Goal: Task Accomplishment & Management: Complete application form

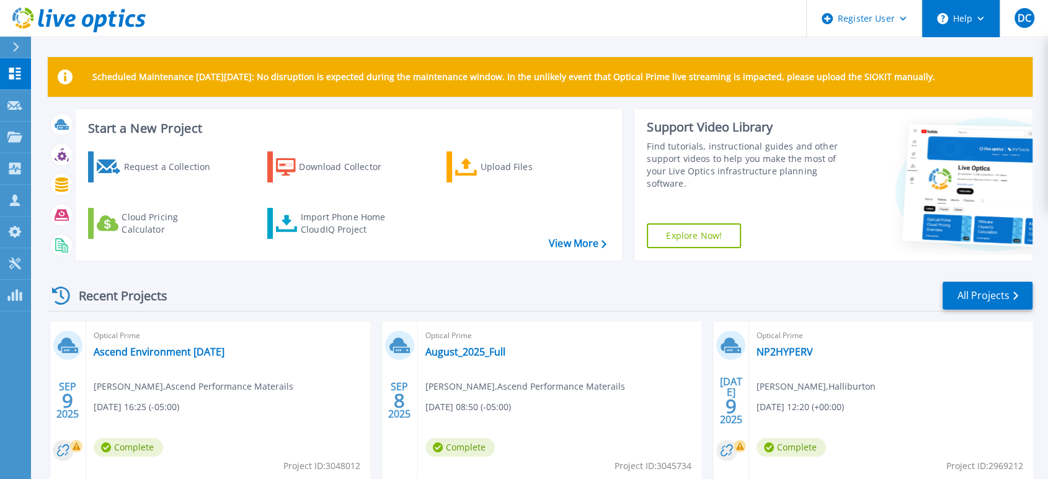
click at [979, 20] on button "Help" at bounding box center [961, 18] width 78 height 37
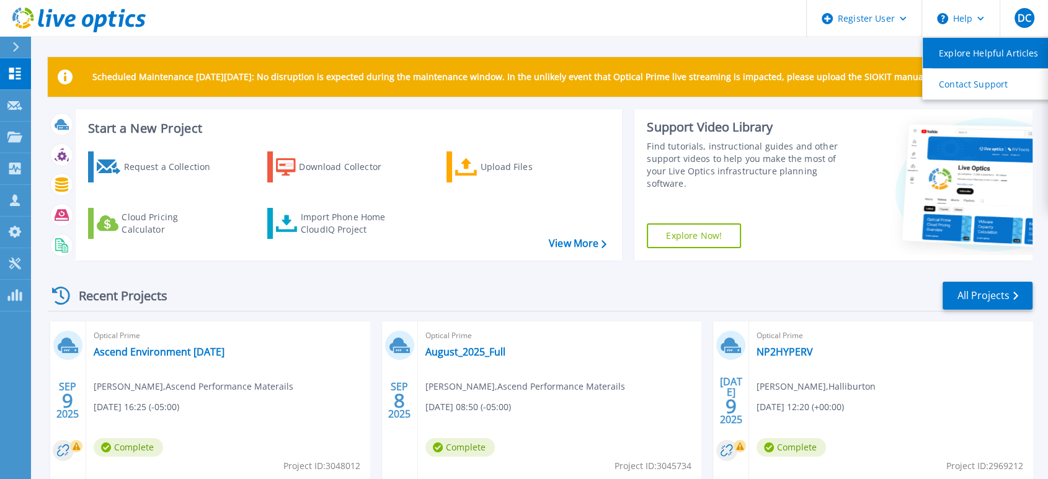
click at [969, 53] on link "Explore Helpful Articles" at bounding box center [992, 53] width 138 height 30
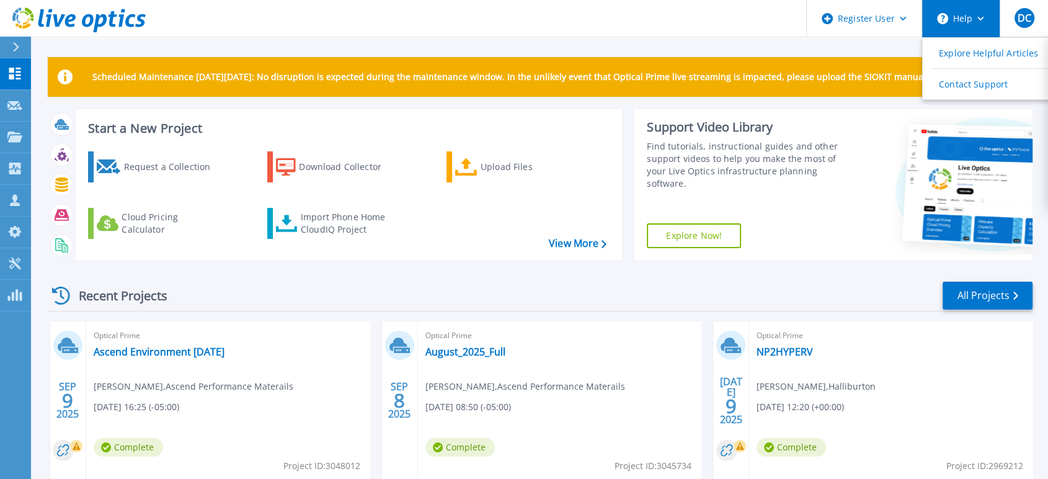
click at [954, 18] on button "Help" at bounding box center [961, 18] width 78 height 37
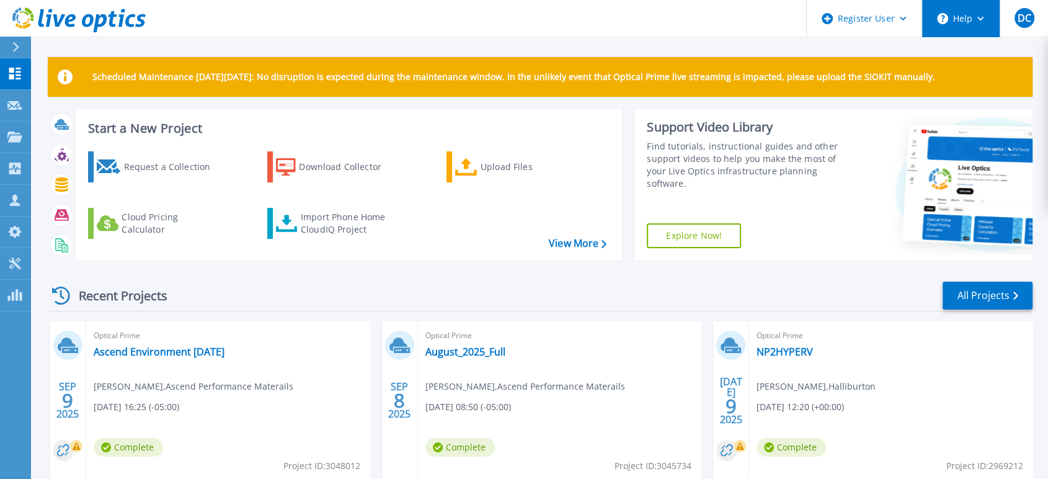
click at [954, 18] on button "Help" at bounding box center [961, 18] width 78 height 37
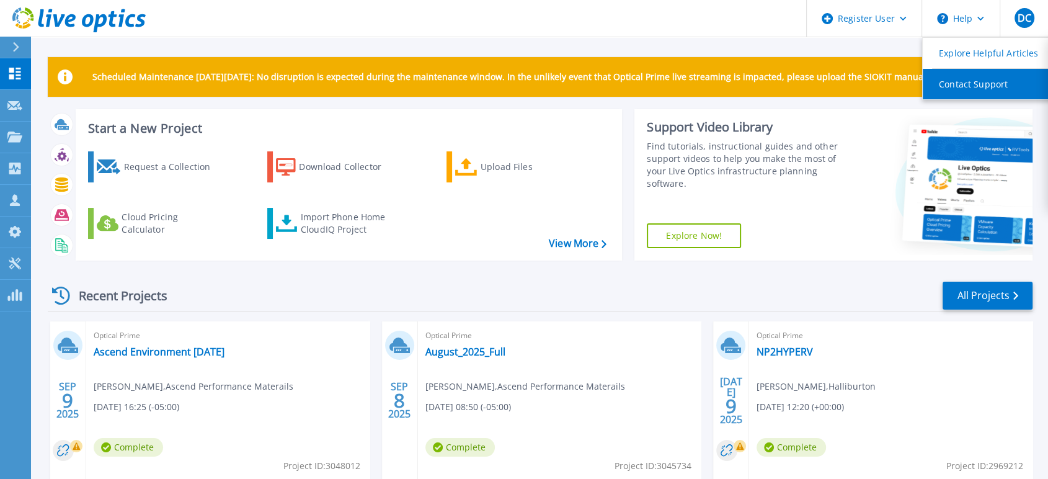
click at [960, 89] on link "Contact Support" at bounding box center [992, 84] width 138 height 30
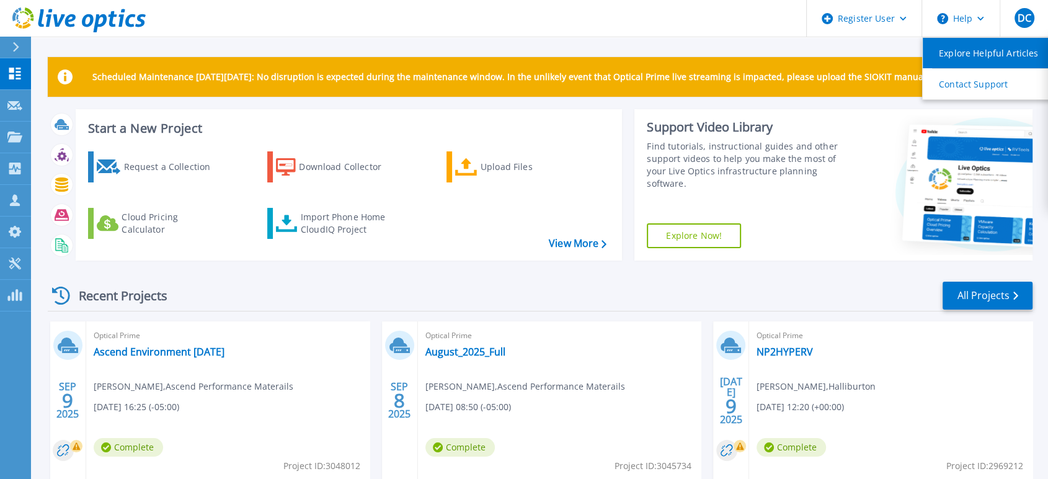
click at [989, 48] on link "Explore Helpful Articles" at bounding box center [992, 53] width 138 height 30
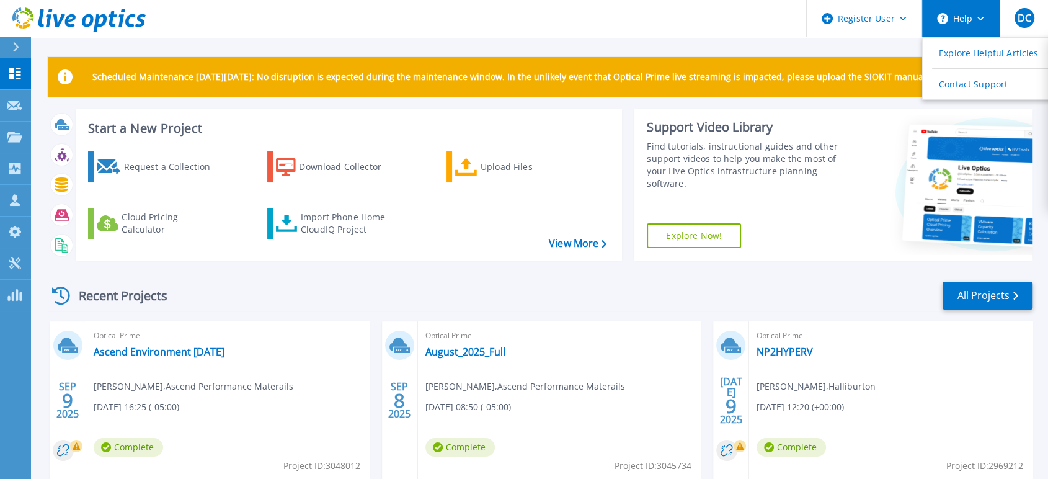
click at [979, 18] on icon at bounding box center [980, 19] width 7 height 4
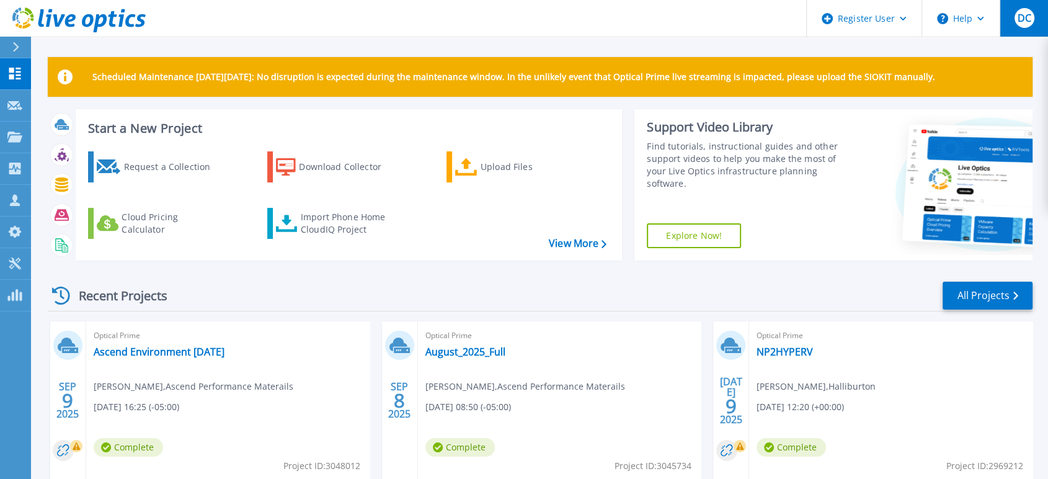
click at [1023, 18] on span "DC" at bounding box center [1024, 18] width 14 height 10
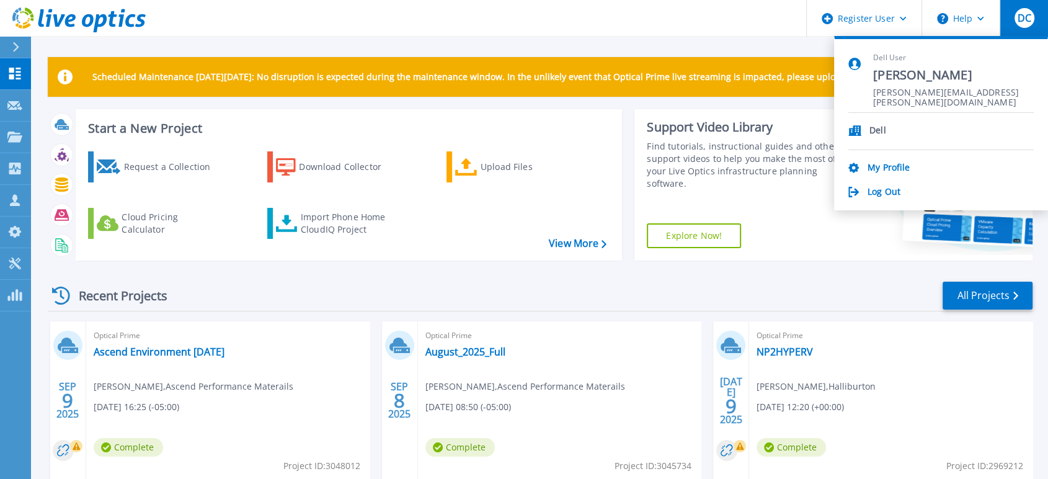
click at [762, 35] on header "Register User Help DC Dell User [PERSON_NAME] [PERSON_NAME][EMAIL_ADDRESS][PERS…" at bounding box center [524, 18] width 1048 height 37
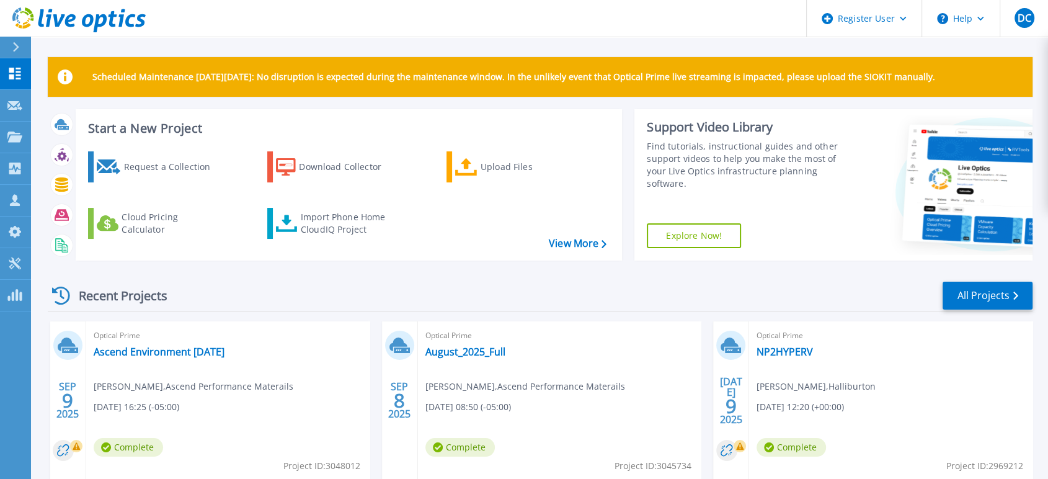
click at [695, 235] on link "Explore Now!" at bounding box center [694, 235] width 94 height 25
click at [54, 167] on p "Collectors" at bounding box center [52, 169] width 41 height 32
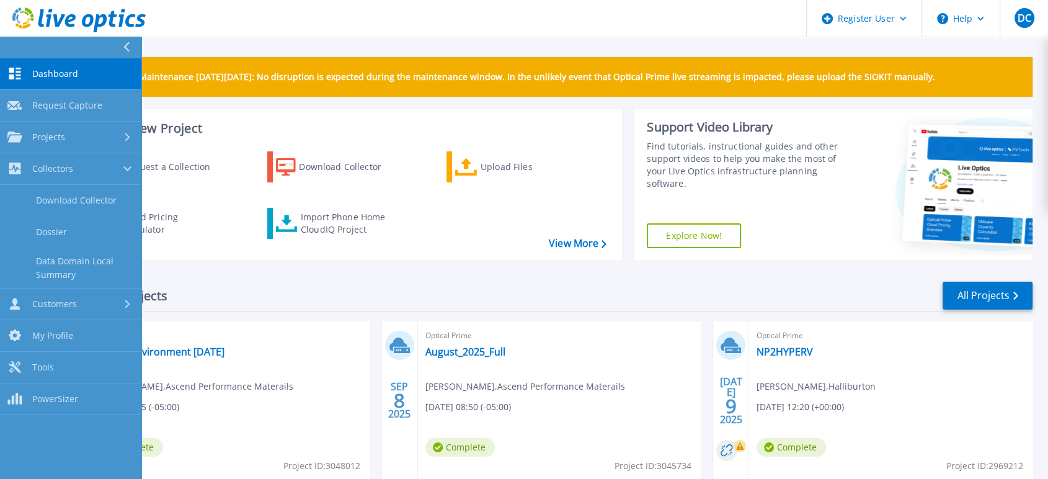
click at [124, 45] on icon at bounding box center [126, 47] width 7 height 10
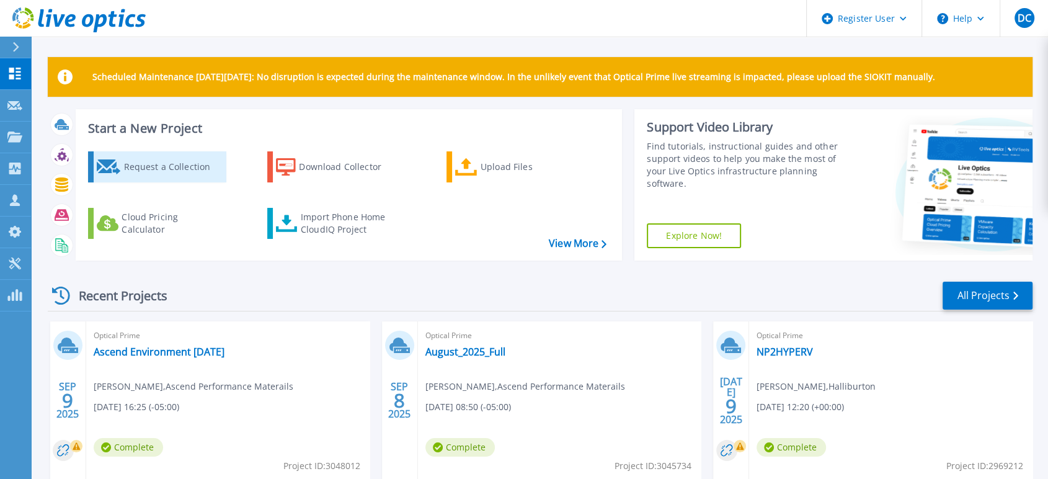
click at [153, 166] on div "Request a Collection" at bounding box center [172, 166] width 99 height 25
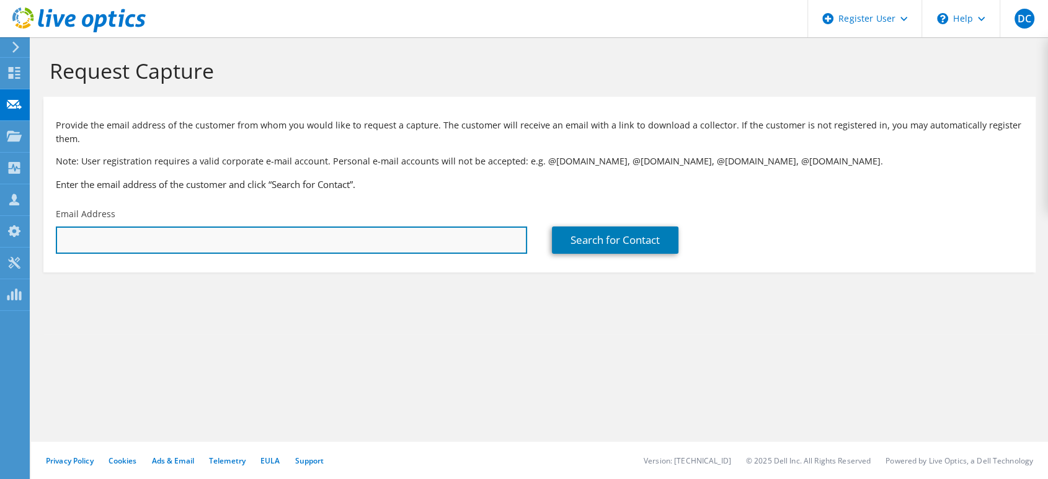
click at [265, 241] on input "text" at bounding box center [291, 239] width 471 height 27
type input "ha.nguyen@halliburton.com"
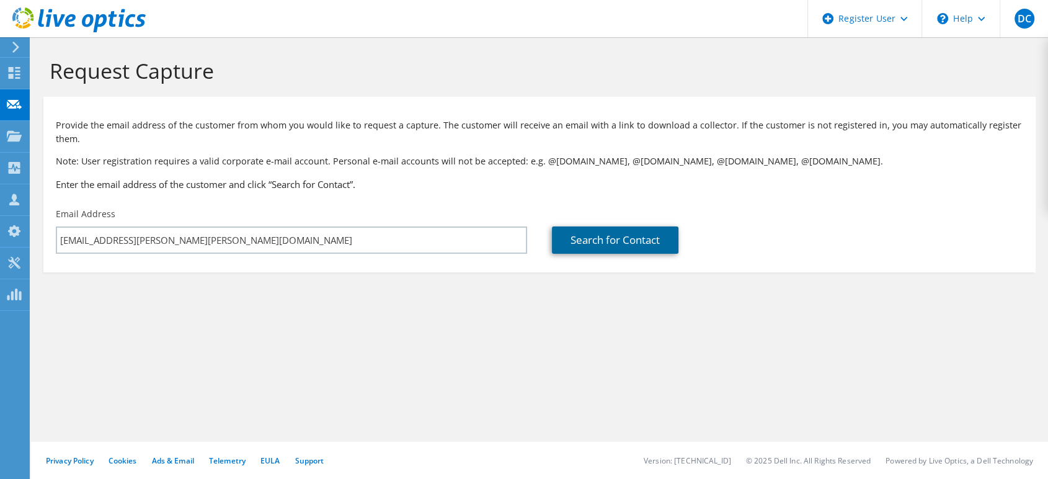
click at [609, 244] on link "Search for Contact" at bounding box center [615, 239] width 127 height 27
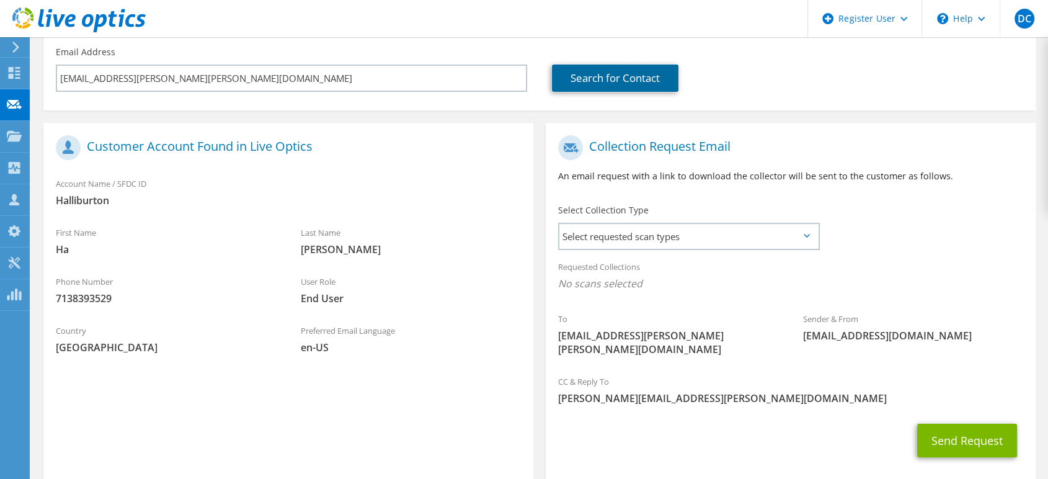
scroll to position [207, 0]
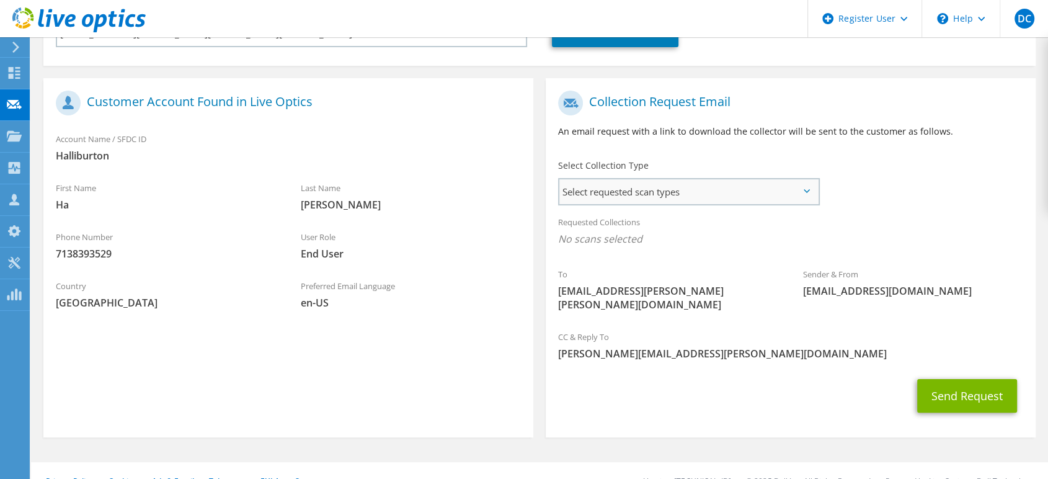
click at [814, 187] on span "Select requested scan types" at bounding box center [688, 191] width 259 height 25
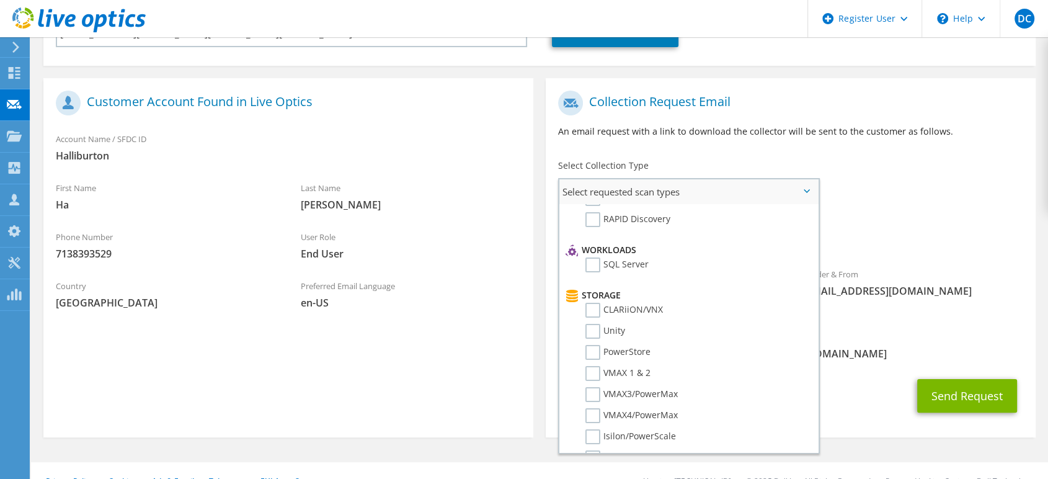
scroll to position [0, 0]
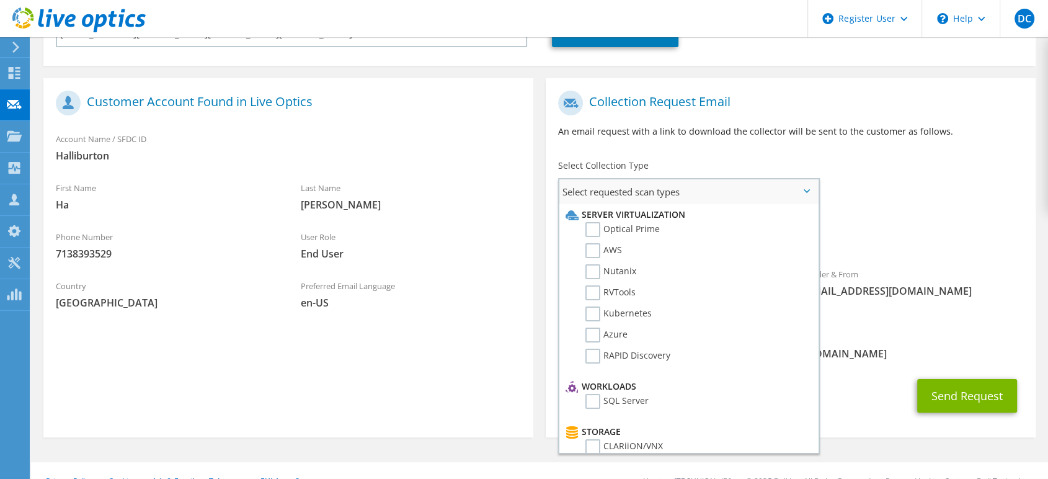
click at [806, 187] on span "Select requested scan types" at bounding box center [688, 191] width 259 height 25
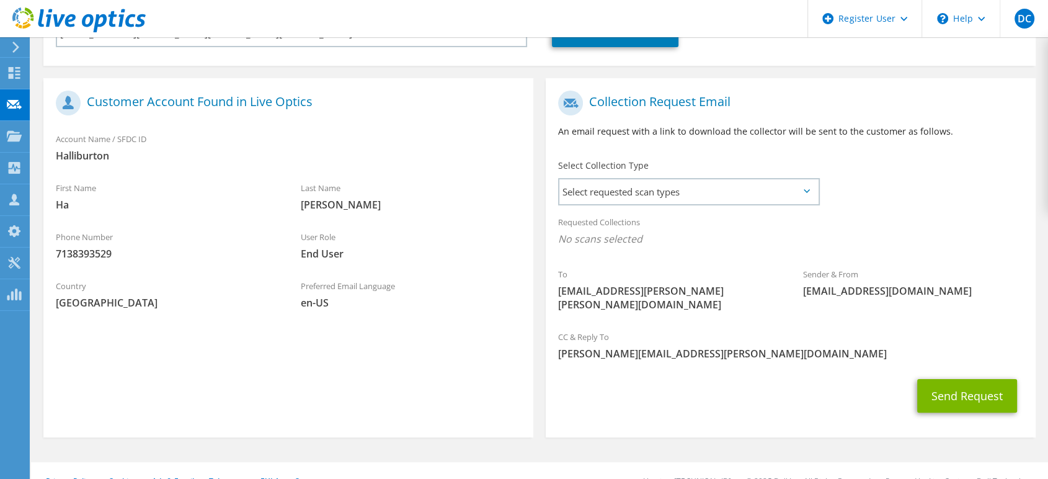
click at [941, 209] on div "Requested Collections No scans selected" at bounding box center [791, 232] width 490 height 46
click at [14, 71] on icon at bounding box center [14, 73] width 15 height 12
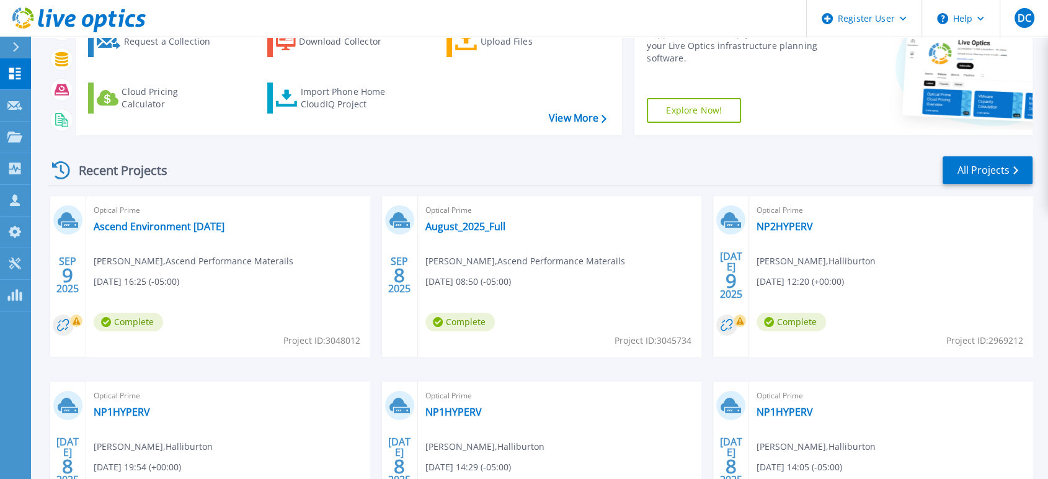
scroll to position [138, 0]
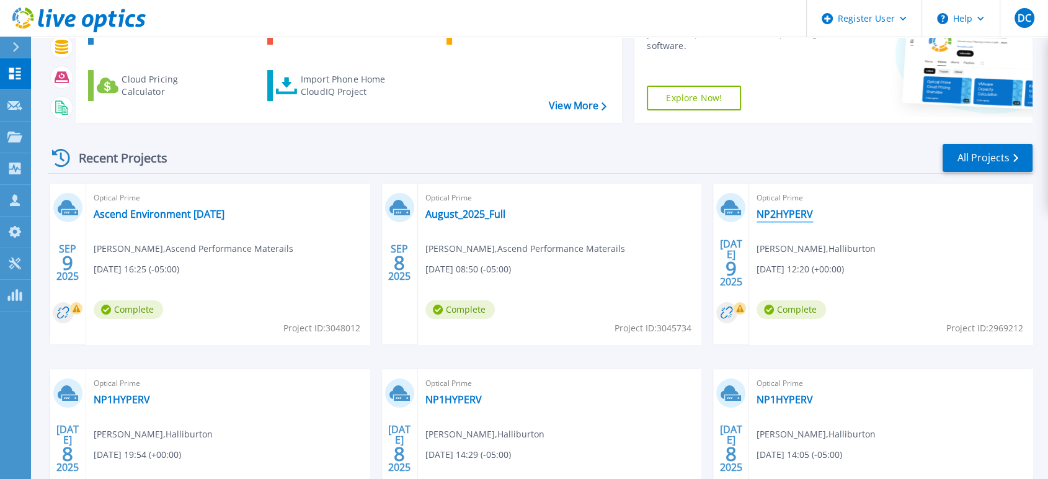
click at [784, 215] on link "NP2HYPERV" at bounding box center [785, 214] width 56 height 12
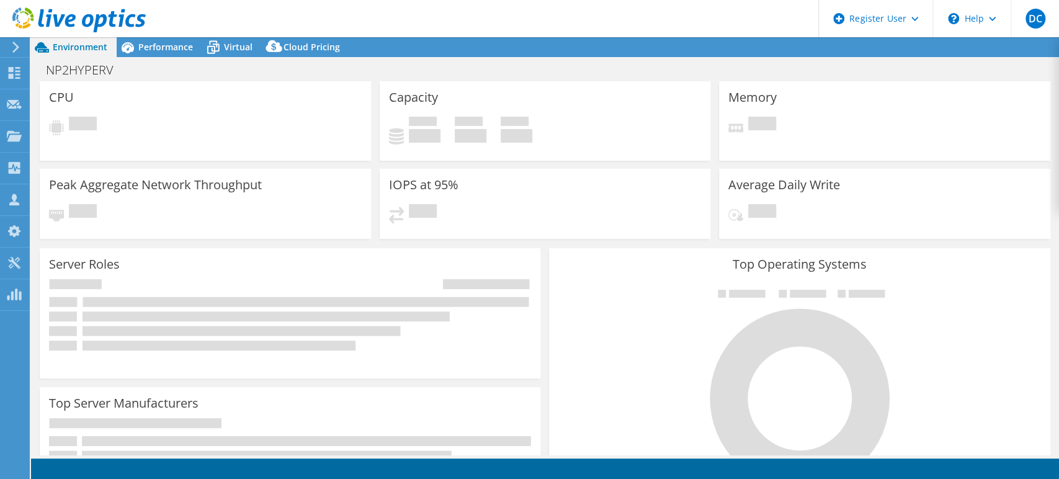
select select "USD"
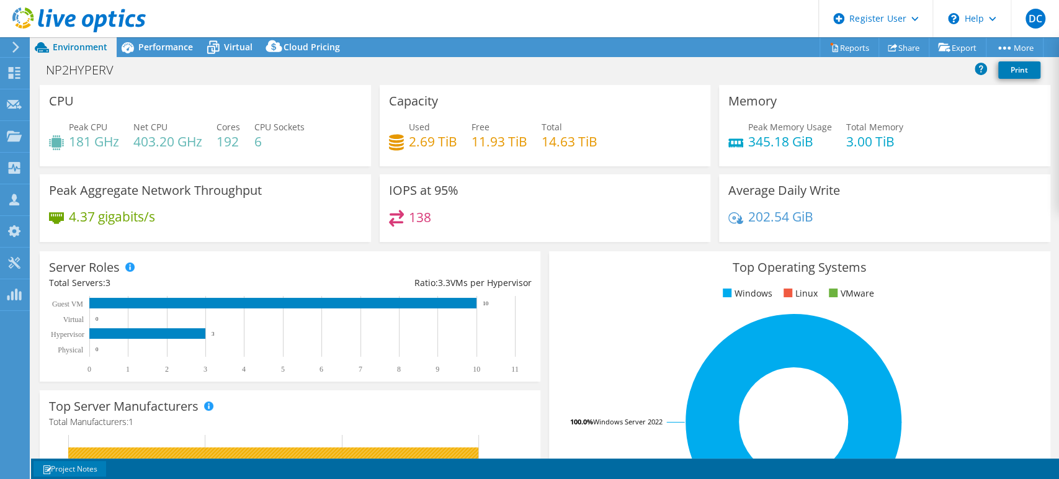
click at [68, 469] on link "Project Notes" at bounding box center [69, 469] width 73 height 16
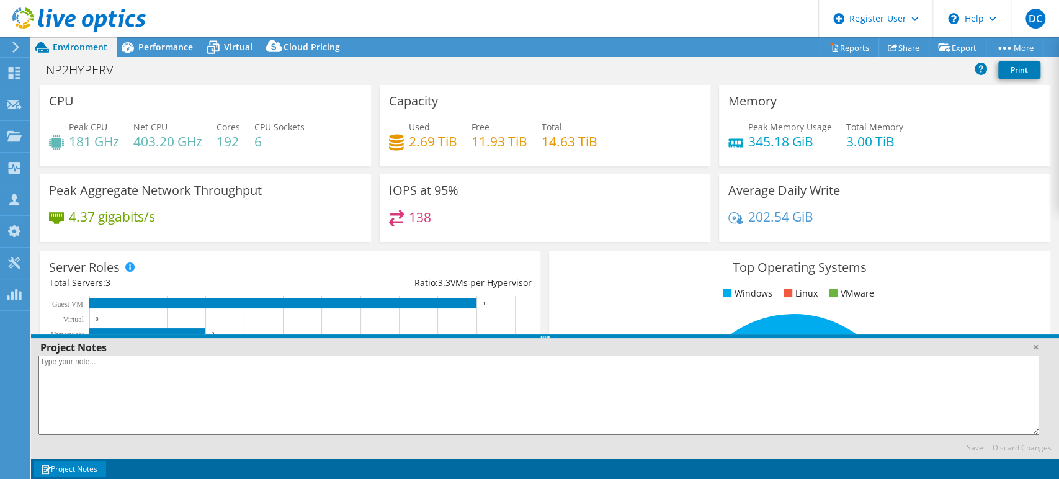
click at [68, 469] on link "Project Notes" at bounding box center [69, 469] width 73 height 16
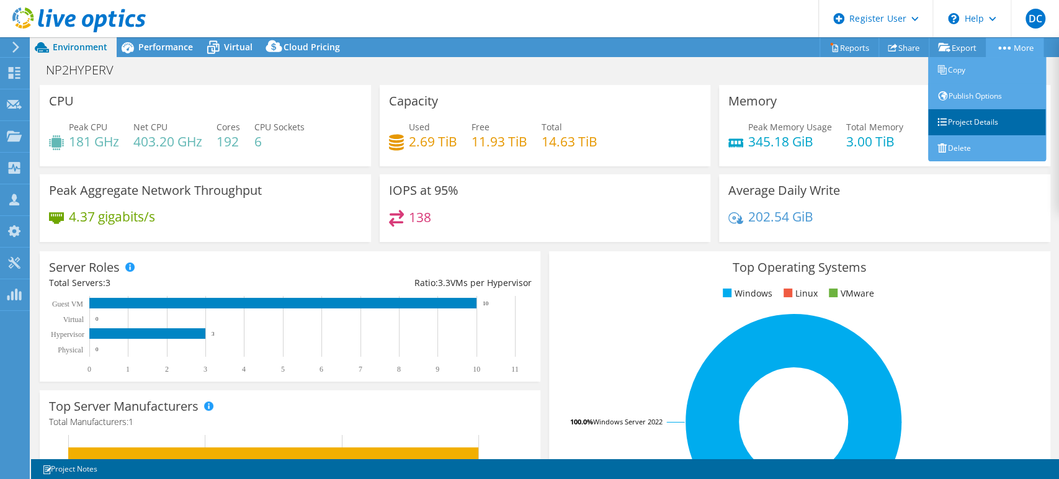
click at [974, 123] on link "Project Details" at bounding box center [987, 122] width 118 height 26
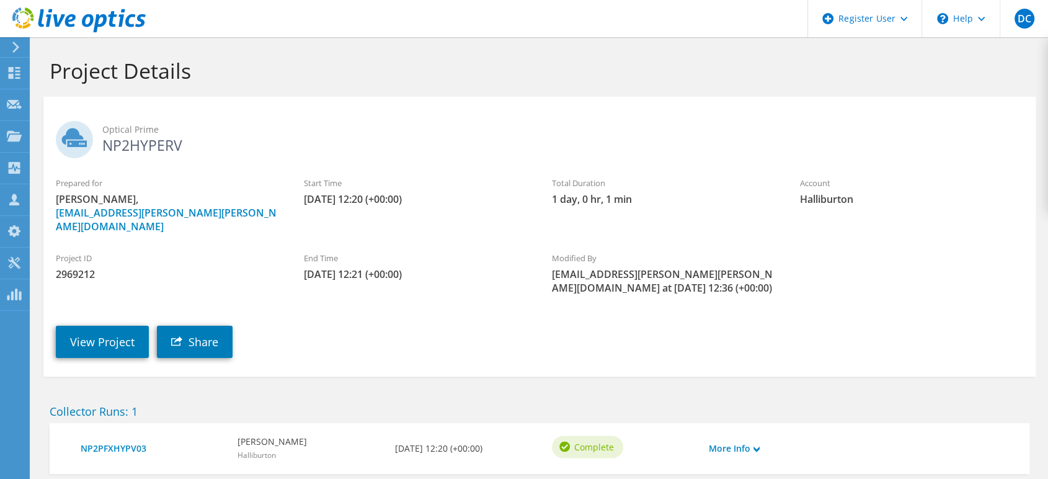
scroll to position [55, 0]
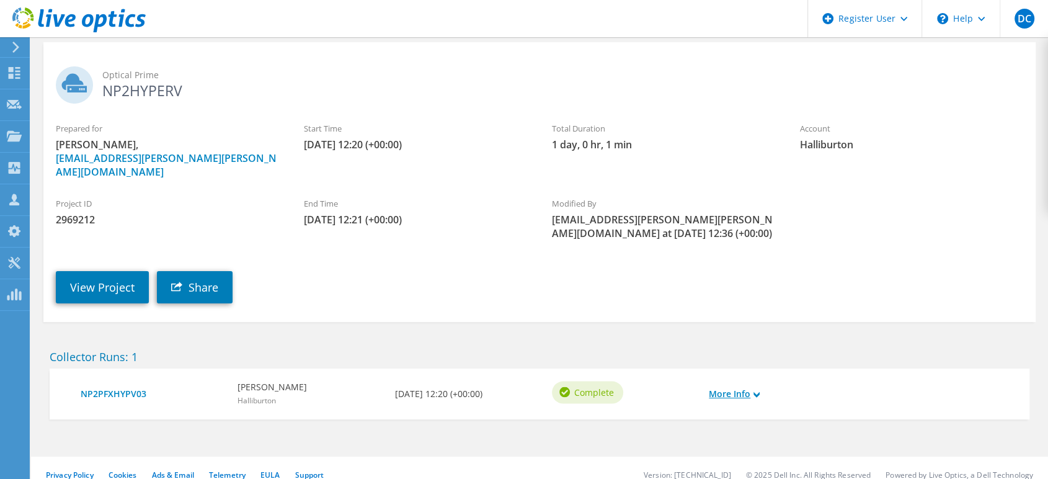
click at [755, 391] on use at bounding box center [756, 394] width 6 height 6
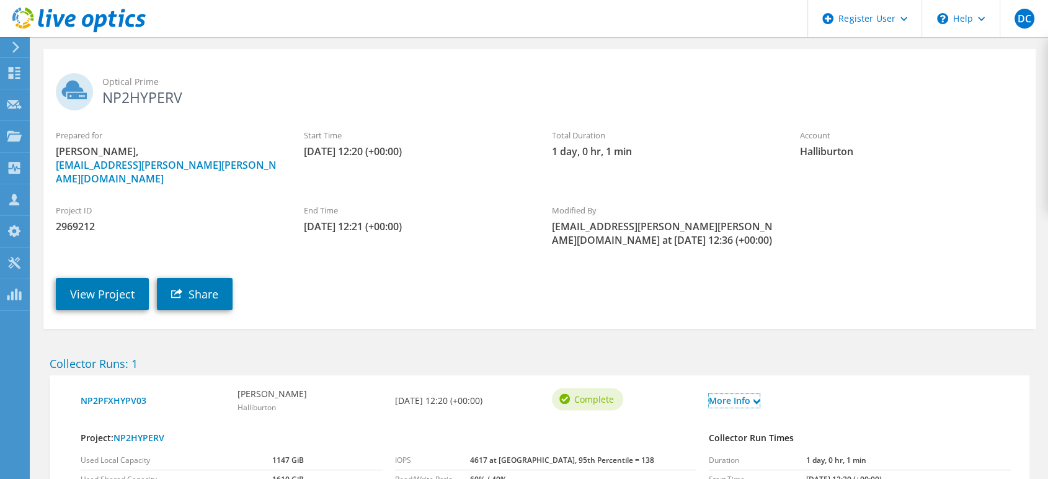
scroll to position [0, 0]
